Goal: Task Accomplishment & Management: Manage account settings

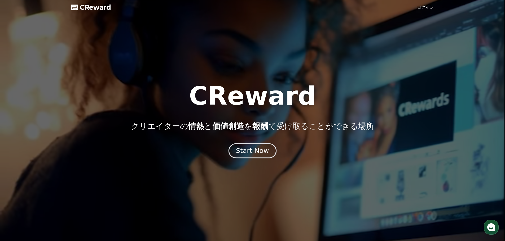
click at [251, 153] on div "Start Now" at bounding box center [252, 151] width 33 height 9
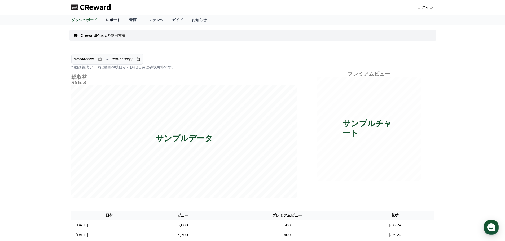
click at [106, 18] on link "レポート" at bounding box center [113, 20] width 23 height 10
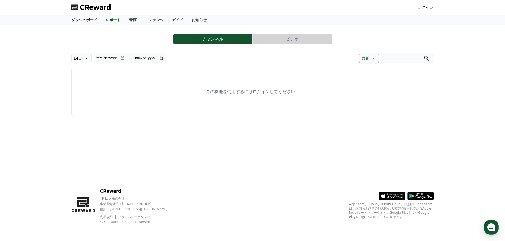
click at [80, 20] on link "ダッシュボード" at bounding box center [84, 20] width 34 height 10
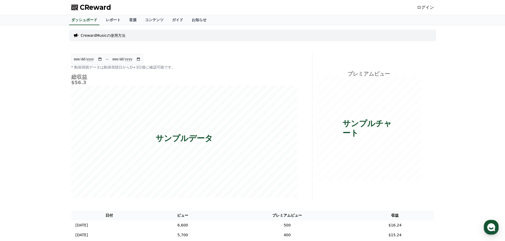
click at [422, 6] on link "ログイン" at bounding box center [425, 7] width 17 height 6
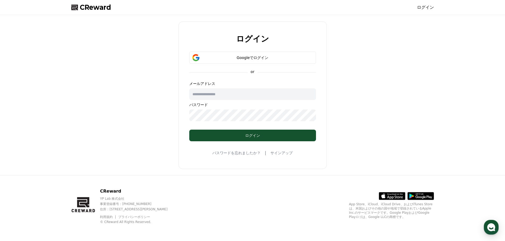
click at [213, 91] on input "text" at bounding box center [252, 95] width 127 height 12
type input "**********"
click at [243, 59] on div "Googleでログイン" at bounding box center [252, 57] width 111 height 5
